Goal: Navigation & Orientation: Find specific page/section

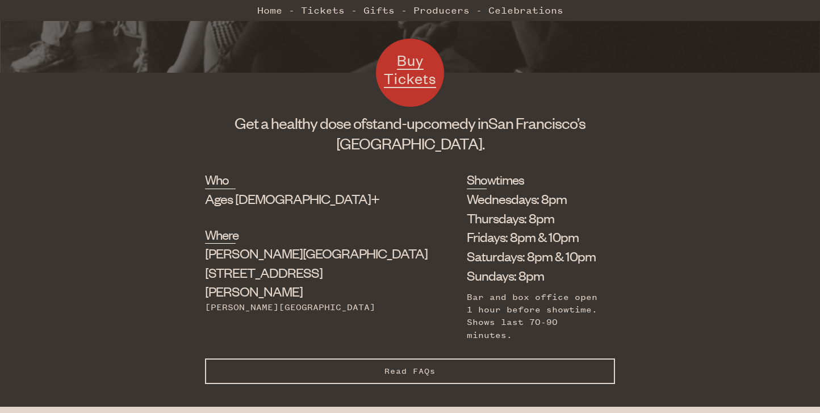
scroll to position [329, 0]
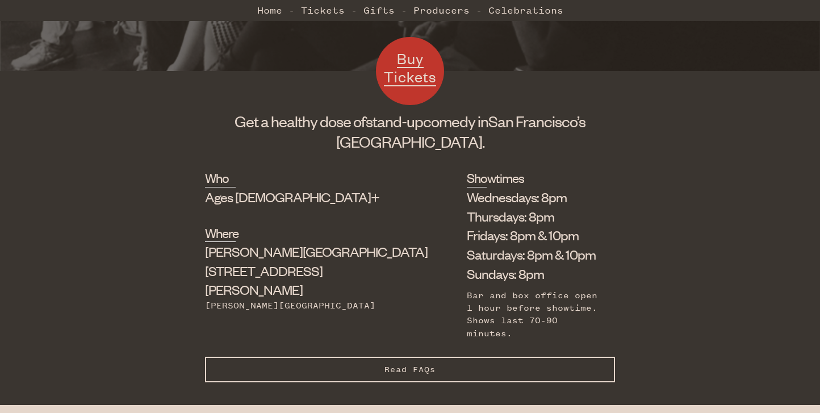
click at [390, 365] on span "Read FAQs" at bounding box center [409, 370] width 51 height 10
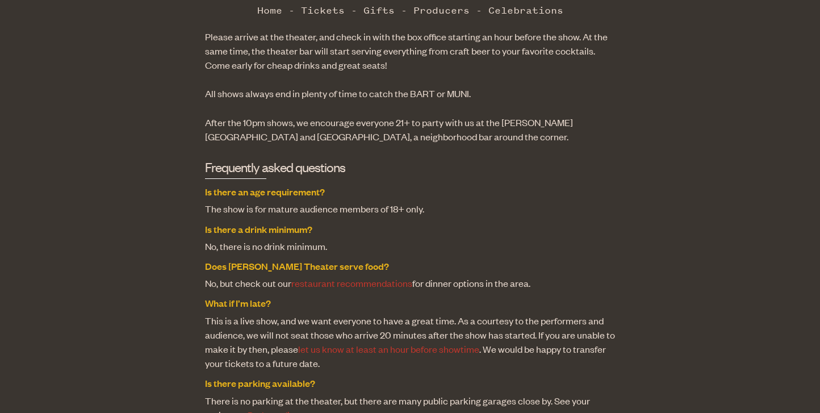
scroll to position [762, 0]
click at [374, 277] on link "restaurant recommendations" at bounding box center [351, 283] width 121 height 12
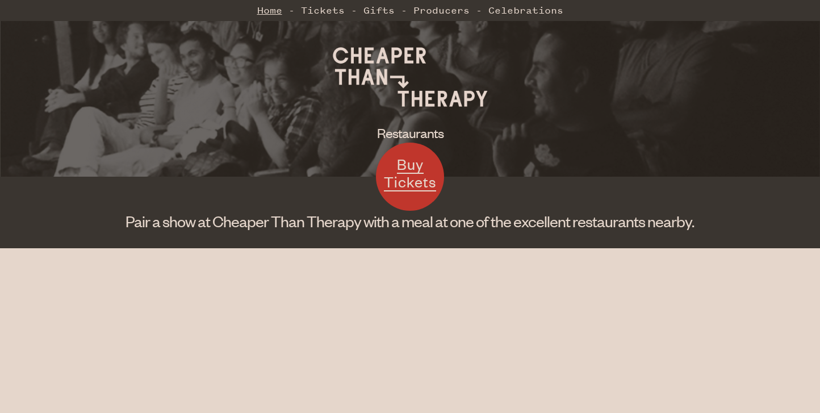
click at [273, 11] on link "Home" at bounding box center [269, 10] width 25 height 23
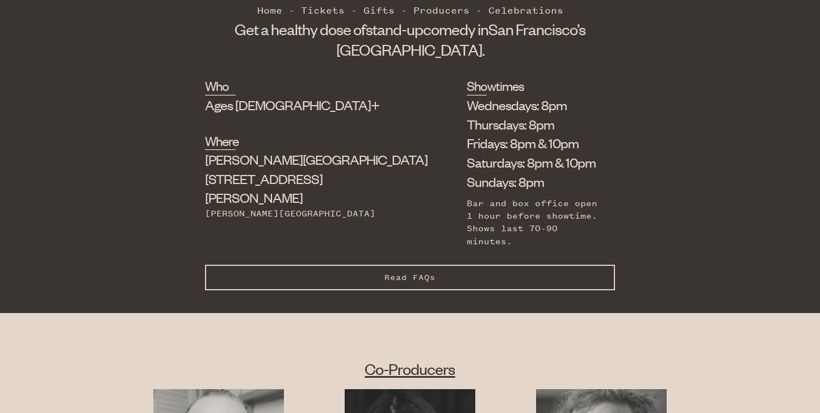
scroll to position [420, 0]
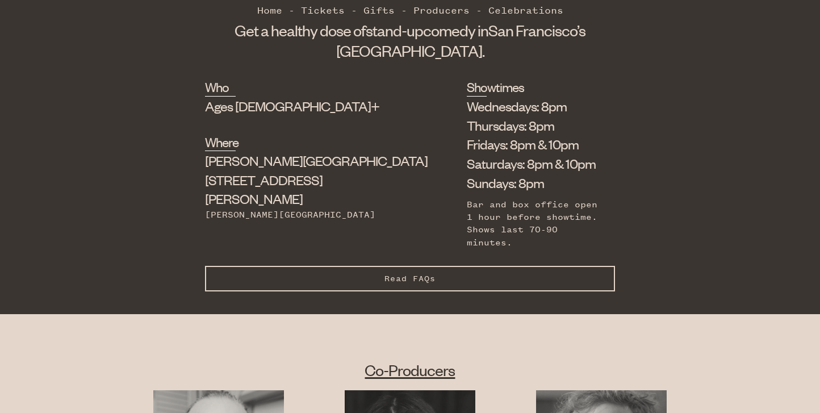
click at [346, 274] on button "Read FAQs Hide FAQs" at bounding box center [410, 279] width 410 height 26
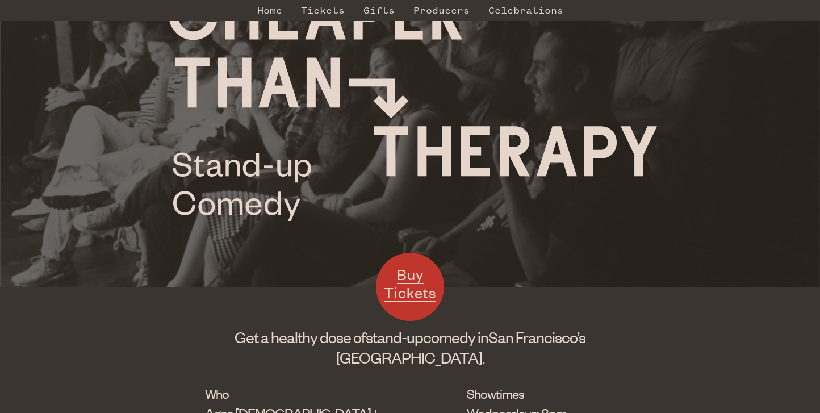
scroll to position [0, 0]
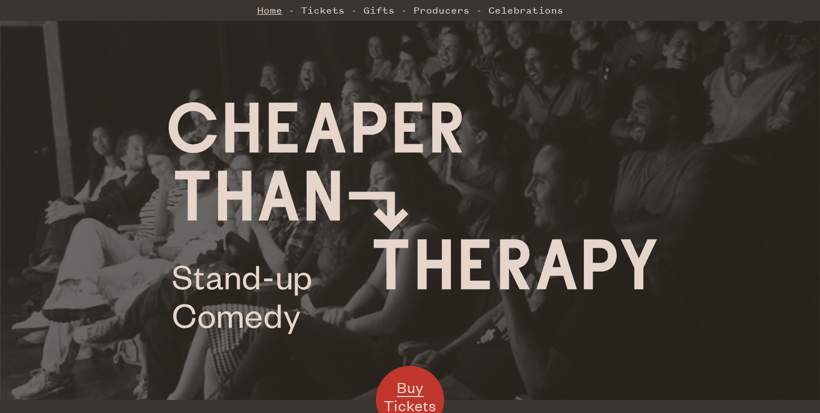
click at [273, 11] on link "Home" at bounding box center [269, 10] width 25 height 23
click at [272, 14] on link "Home" at bounding box center [269, 10] width 25 height 23
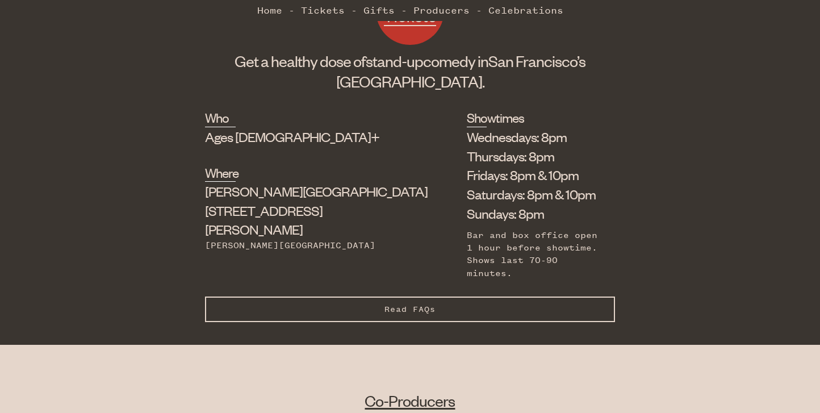
scroll to position [390, 0]
click at [460, 296] on button "Read FAQs Hide FAQs" at bounding box center [410, 309] width 410 height 26
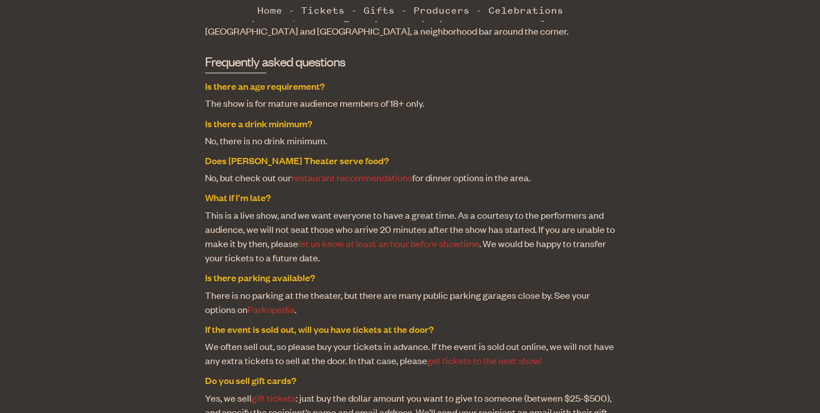
scroll to position [868, 0]
click at [358, 172] on link "restaurant recommendations" at bounding box center [351, 178] width 121 height 12
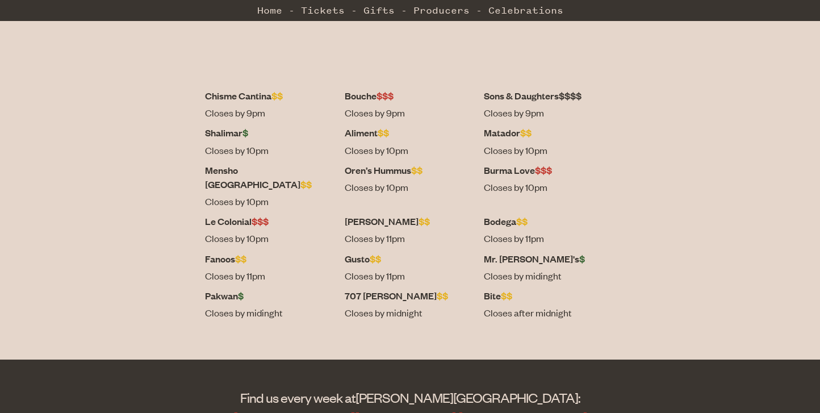
scroll to position [459, 0]
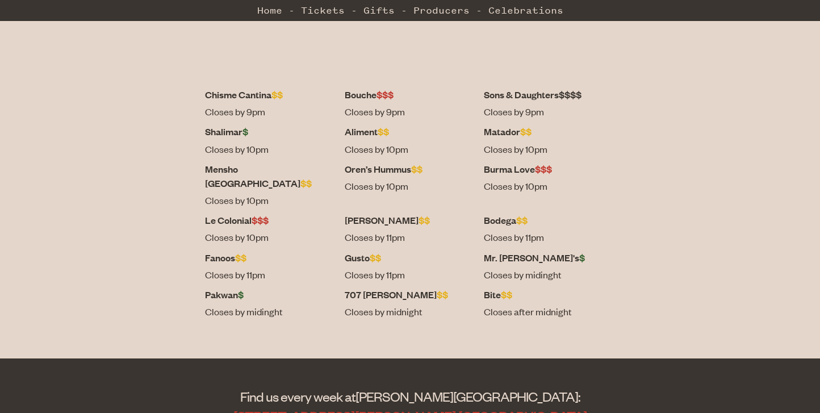
click at [283, 213] on dt "Le Colonial $$$" at bounding box center [270, 220] width 131 height 14
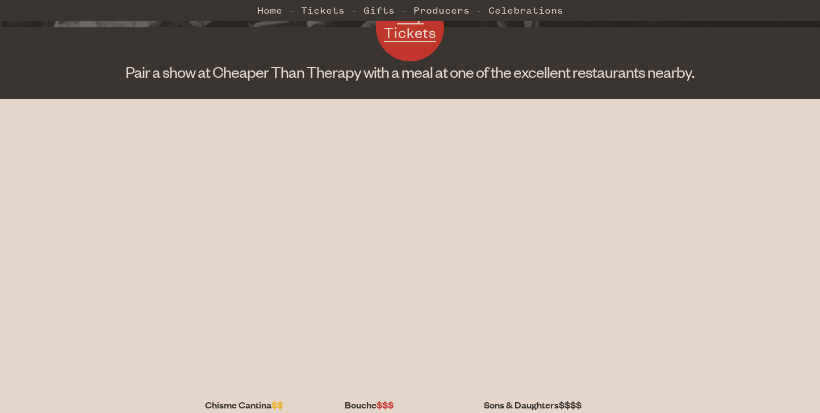
scroll to position [180, 0]
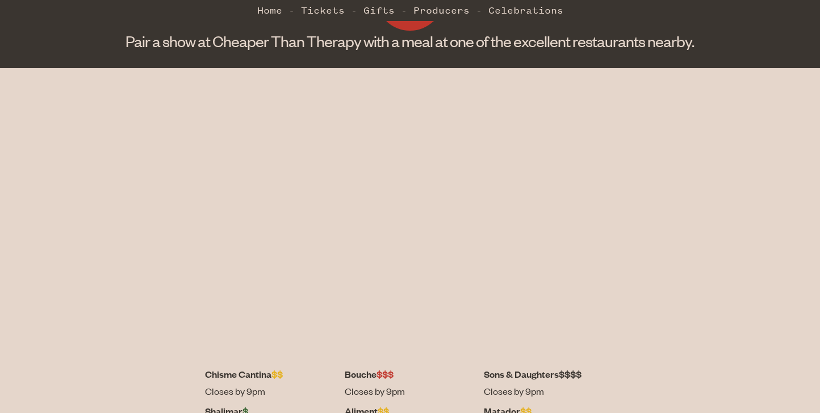
click at [389, 382] on div "Bouche $$$ Closes by 9pm" at bounding box center [410, 385] width 131 height 37
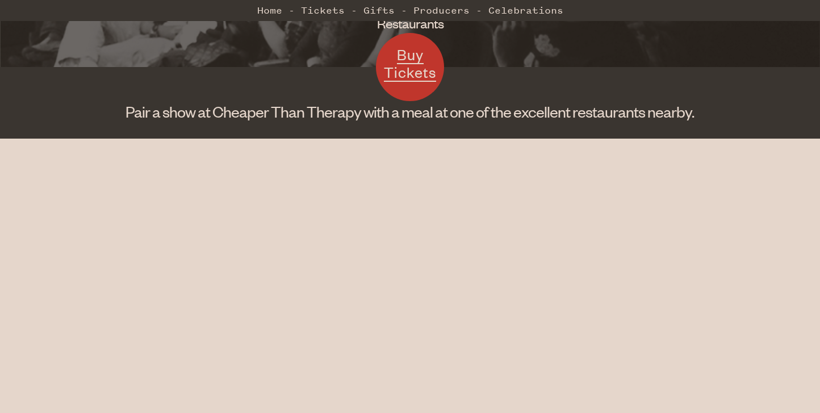
scroll to position [0, 0]
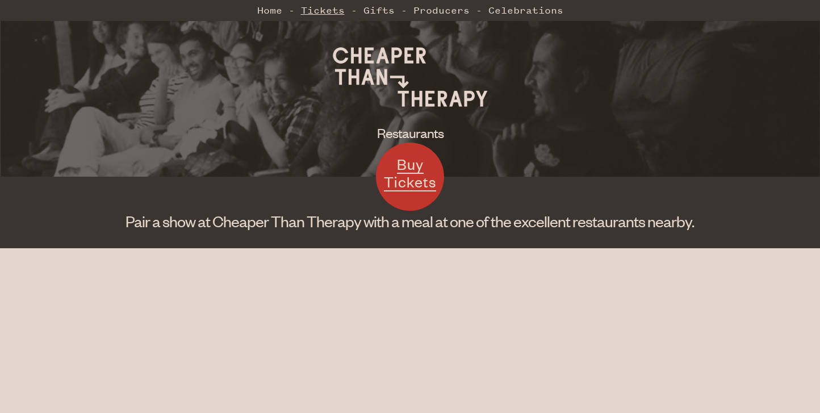
click at [308, 16] on link "Tickets" at bounding box center [323, 10] width 44 height 23
